Goal: Task Accomplishment & Management: Manage account settings

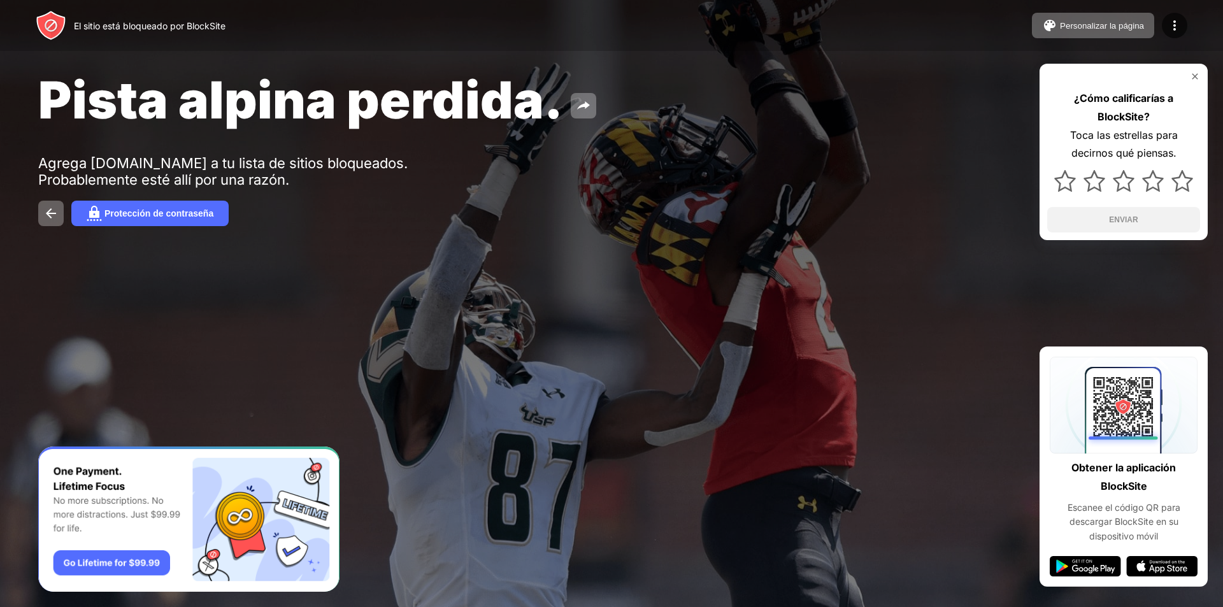
click at [1192, 73] on img at bounding box center [1195, 76] width 10 height 10
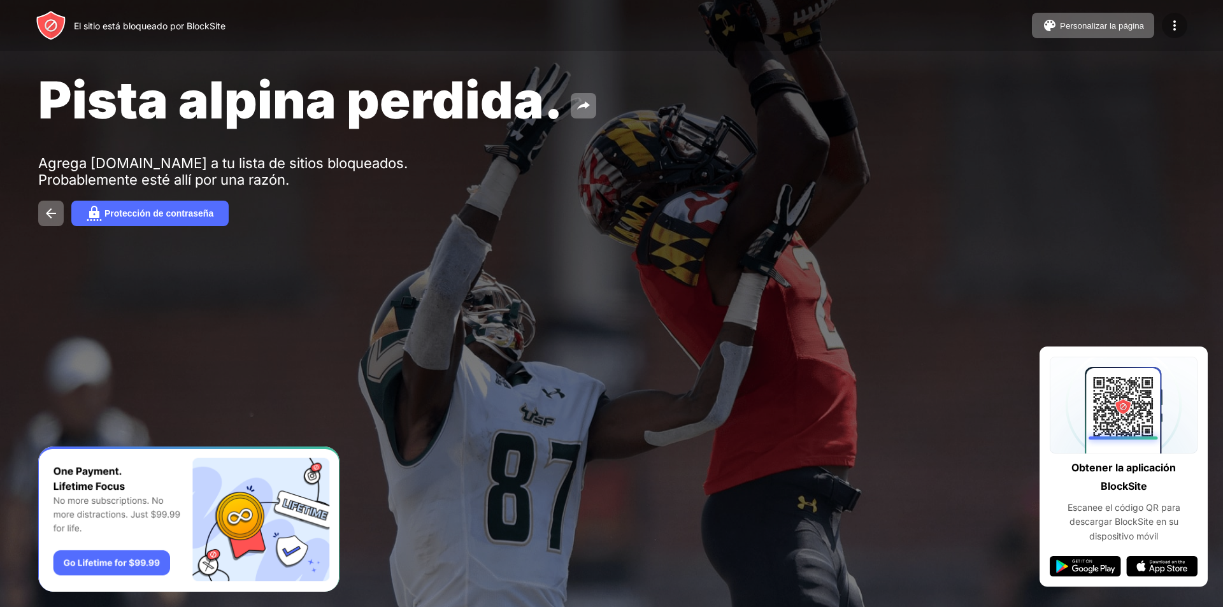
click at [1166, 29] on div at bounding box center [1174, 25] width 25 height 25
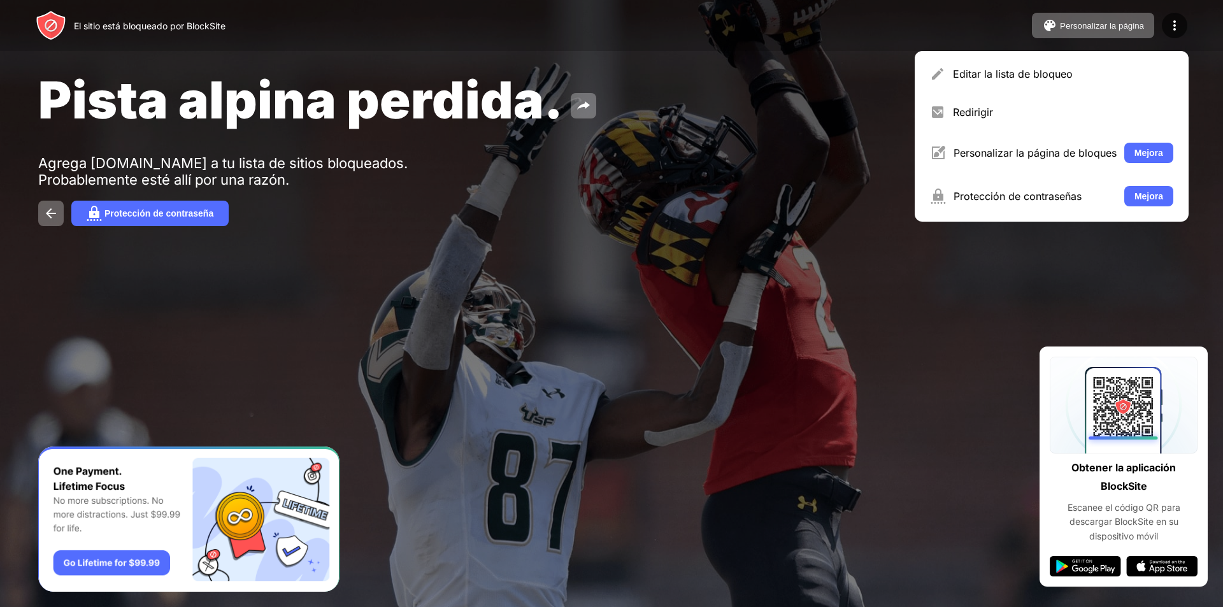
click at [466, 422] on div at bounding box center [611, 303] width 1223 height 607
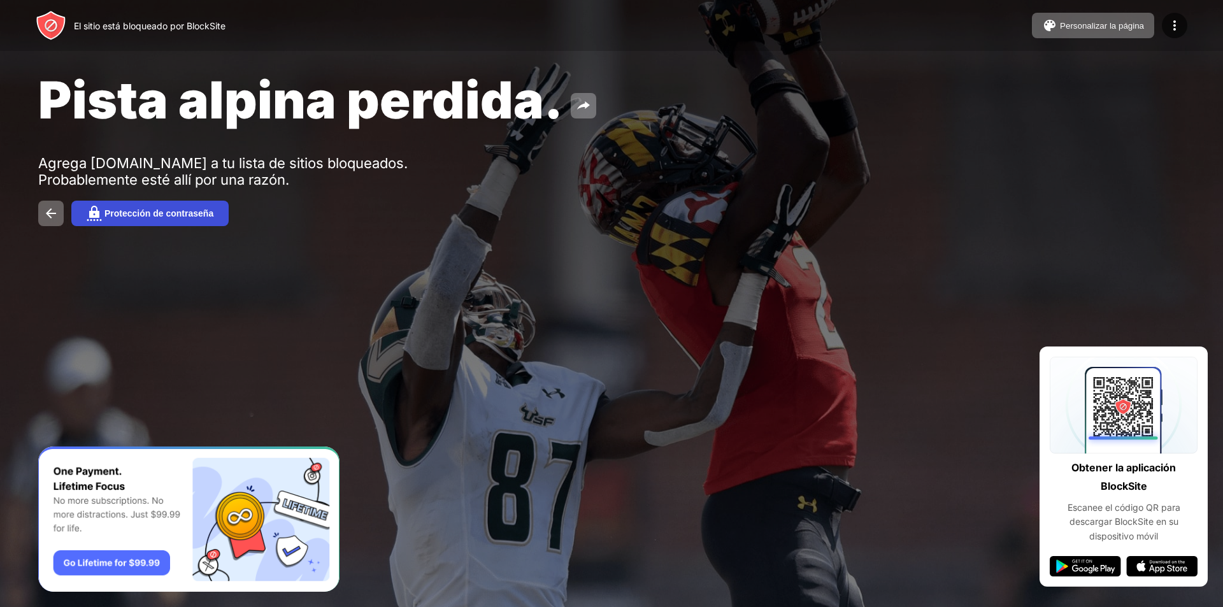
click at [186, 215] on font "Protección de contraseña" at bounding box center [158, 213] width 109 height 10
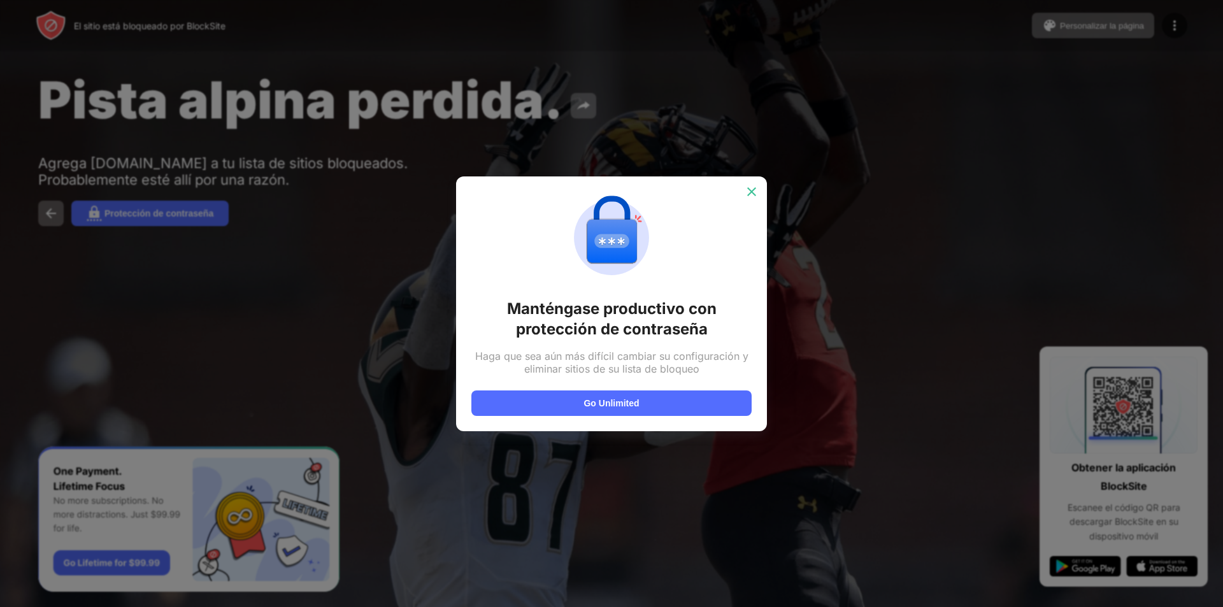
click at [753, 189] on img at bounding box center [751, 191] width 13 height 13
